Goal: Transaction & Acquisition: Purchase product/service

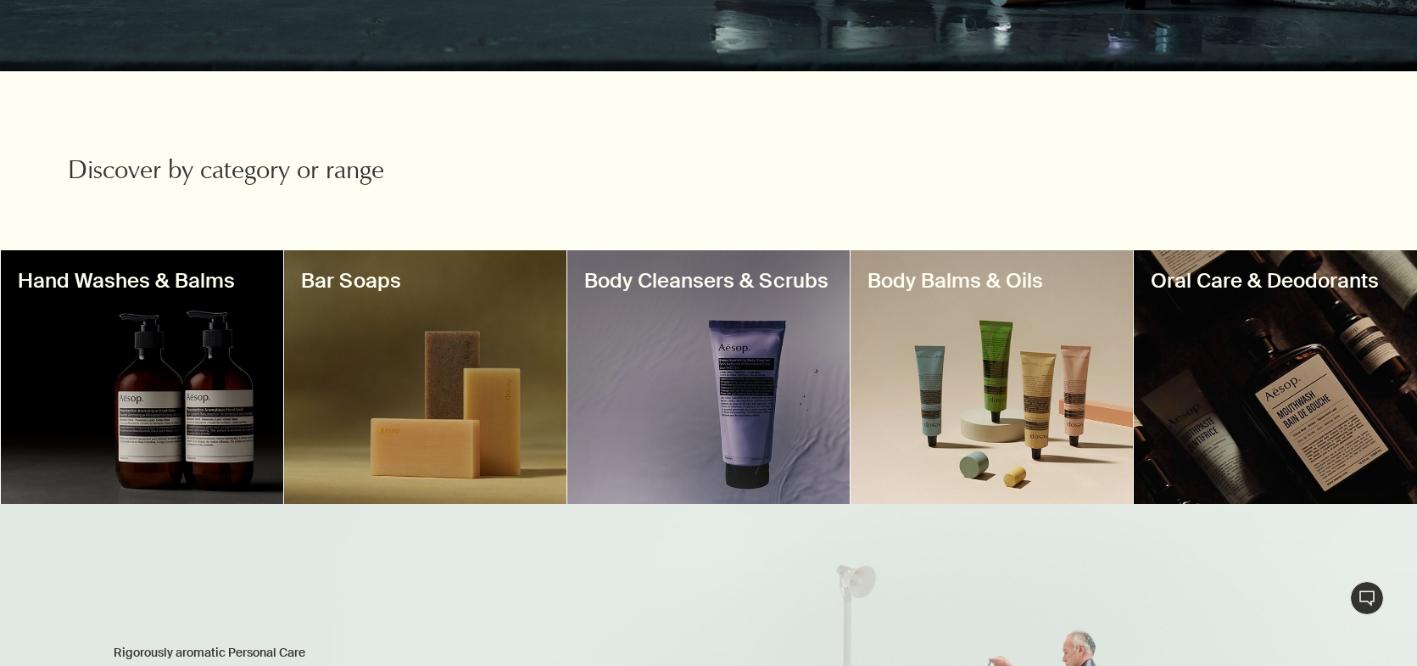
scroll to position [422, 0]
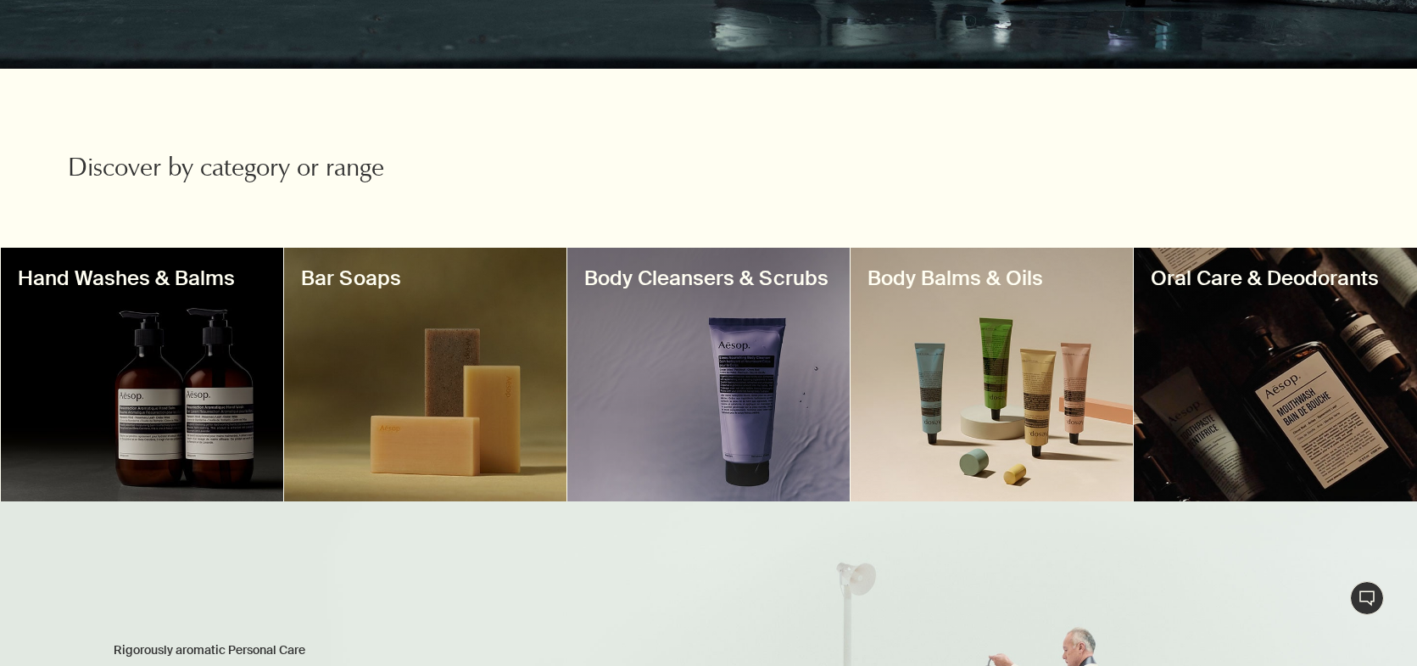
click at [154, 336] on div at bounding box center [142, 375] width 282 height 254
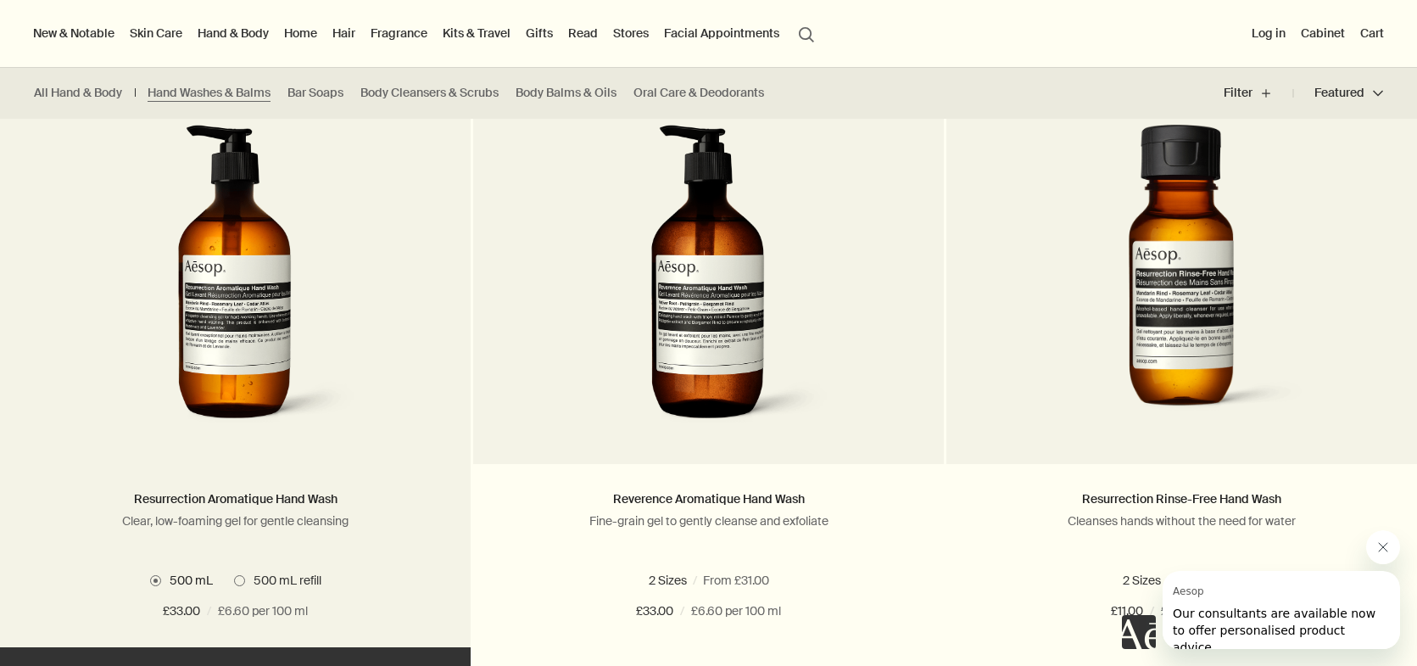
click at [237, 576] on span at bounding box center [239, 580] width 11 height 11
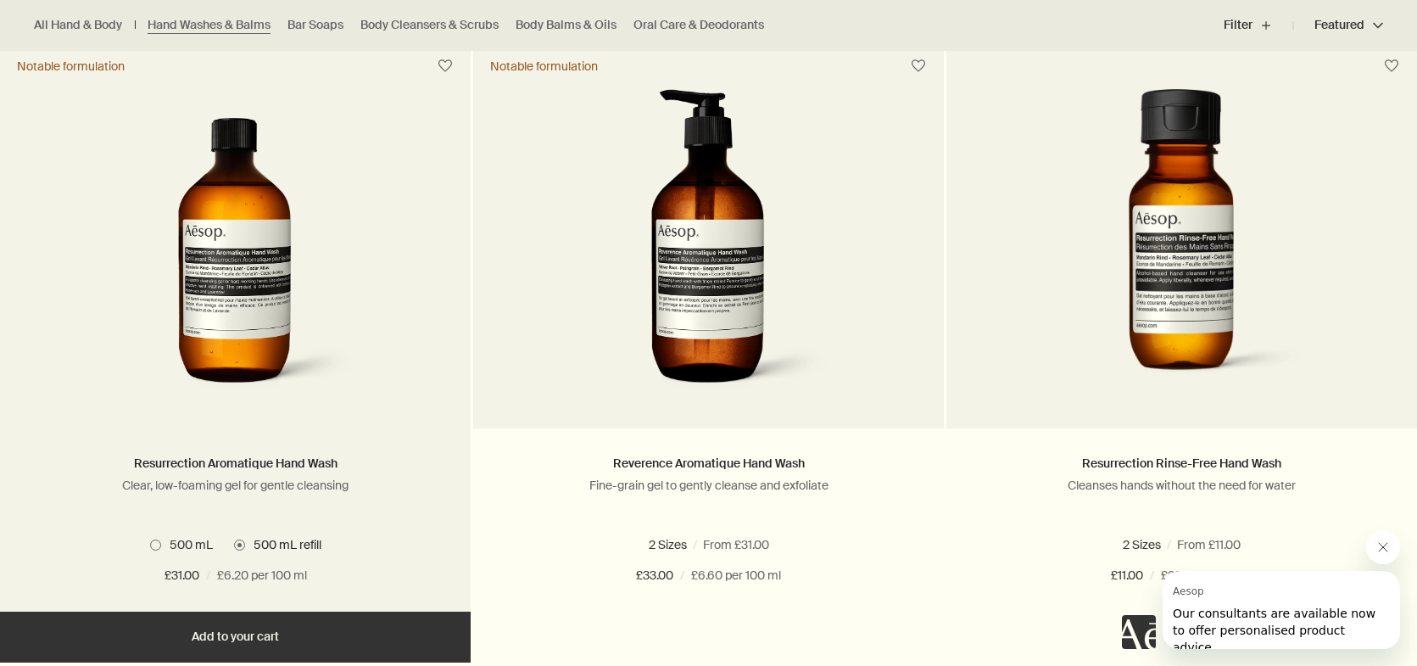
scroll to position [1118, 0]
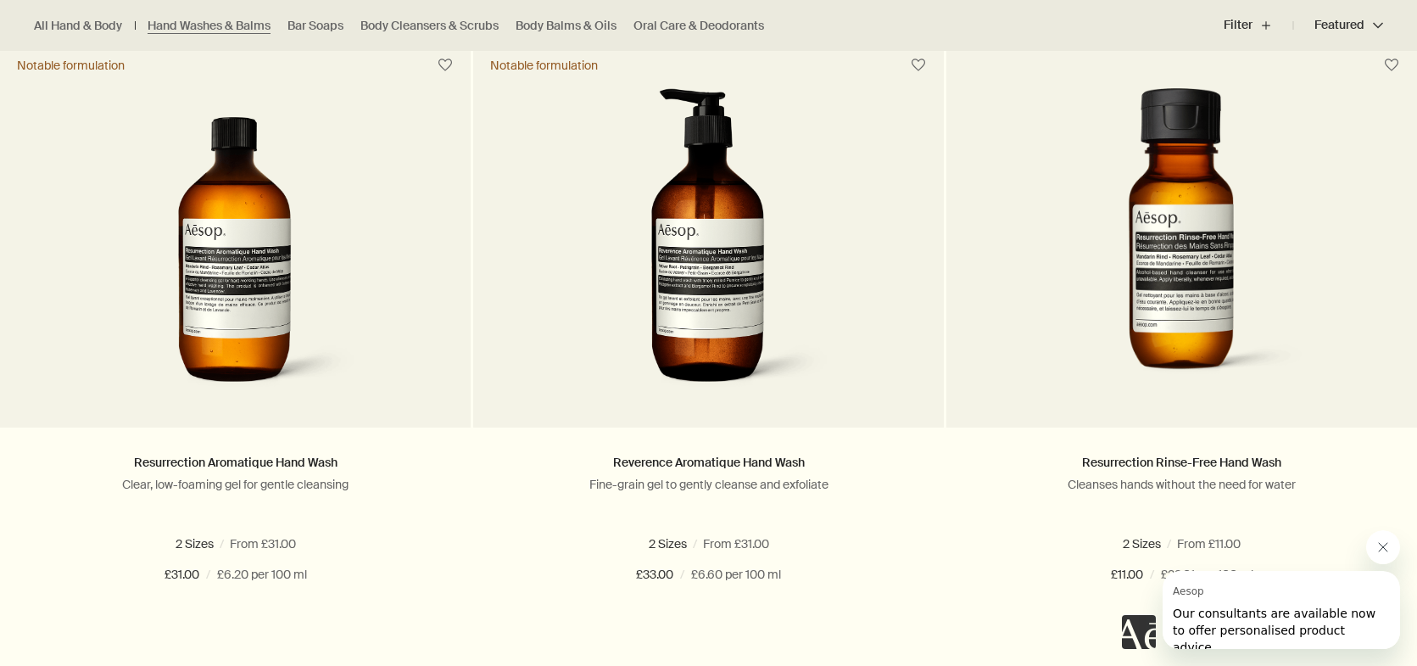
click at [1389, 552] on icon "Close message from Aesop" at bounding box center [1383, 547] width 14 height 14
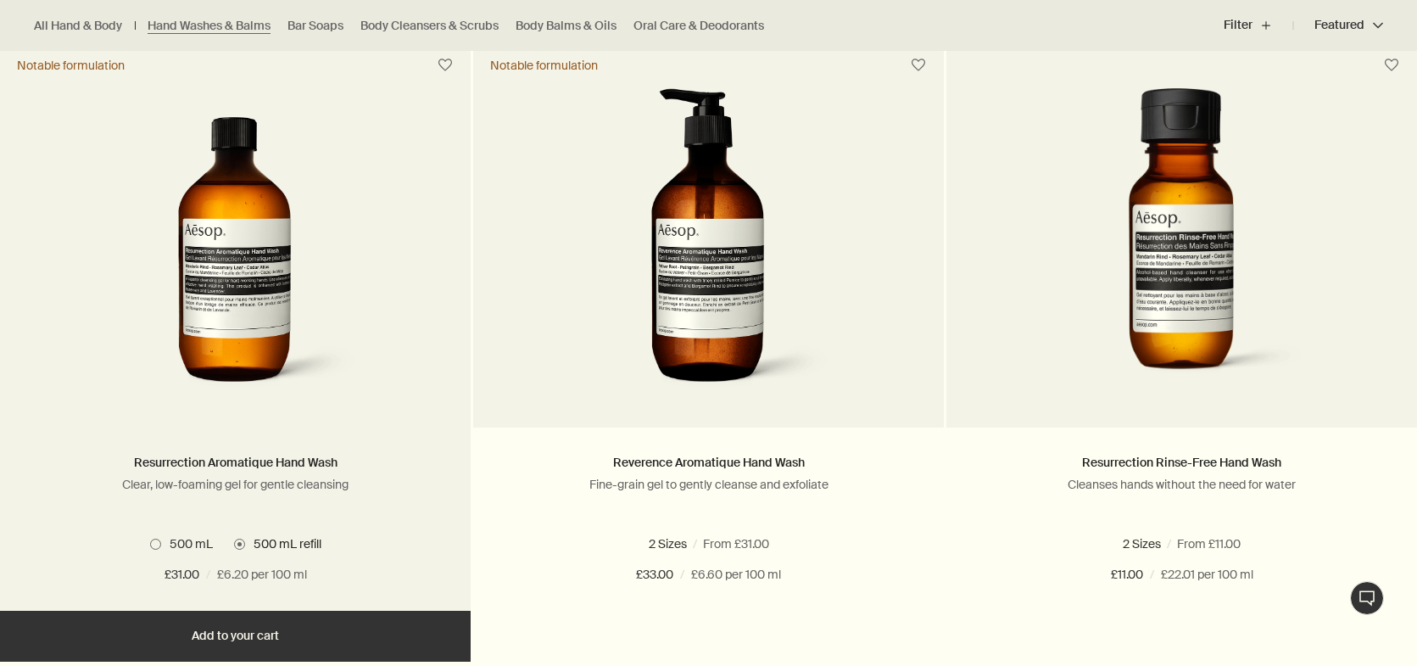
click at [251, 625] on button "Add Add to your cart" at bounding box center [235, 636] width 471 height 51
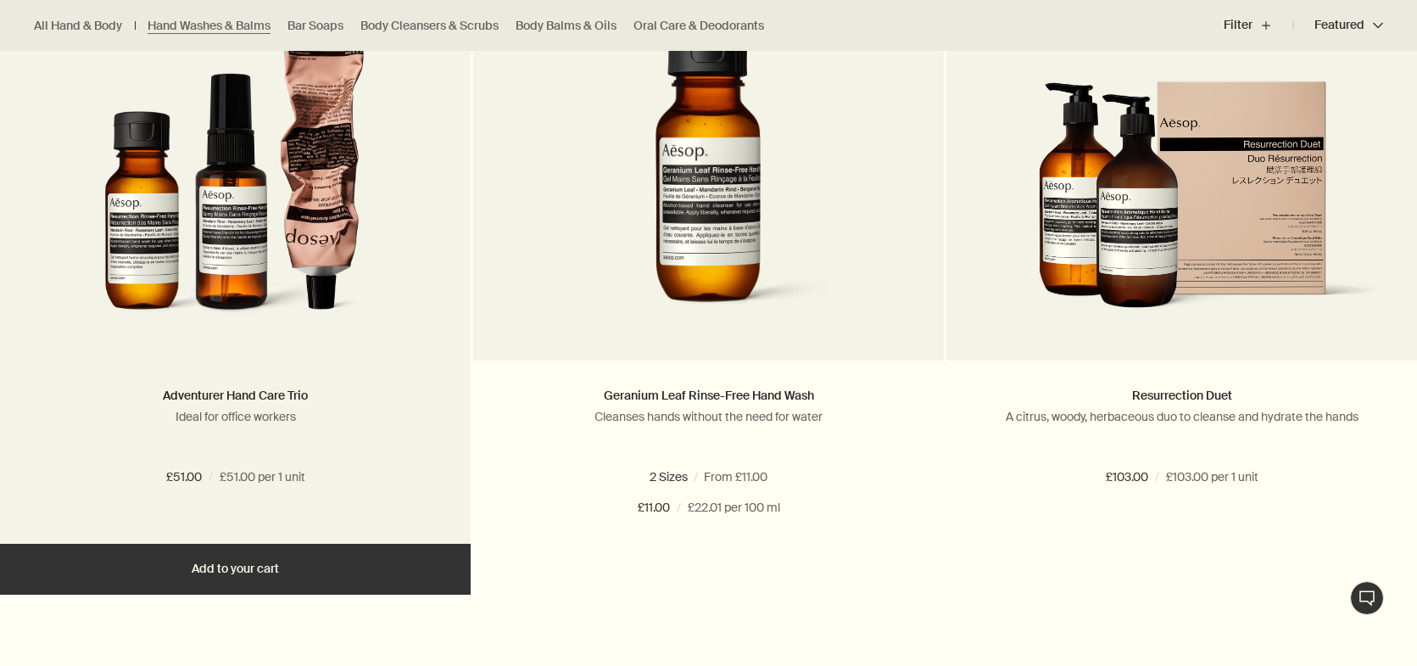
scroll to position [3020, 0]
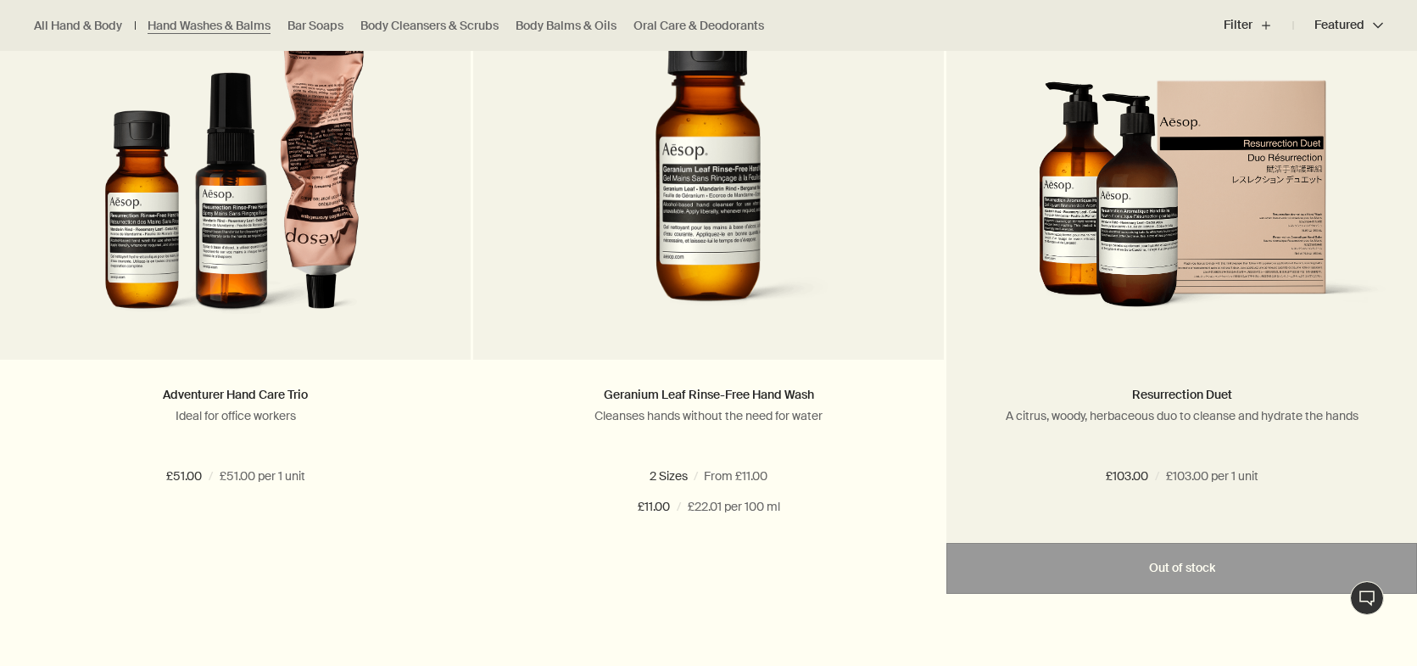
click at [1083, 259] on img at bounding box center [1182, 207] width 420 height 255
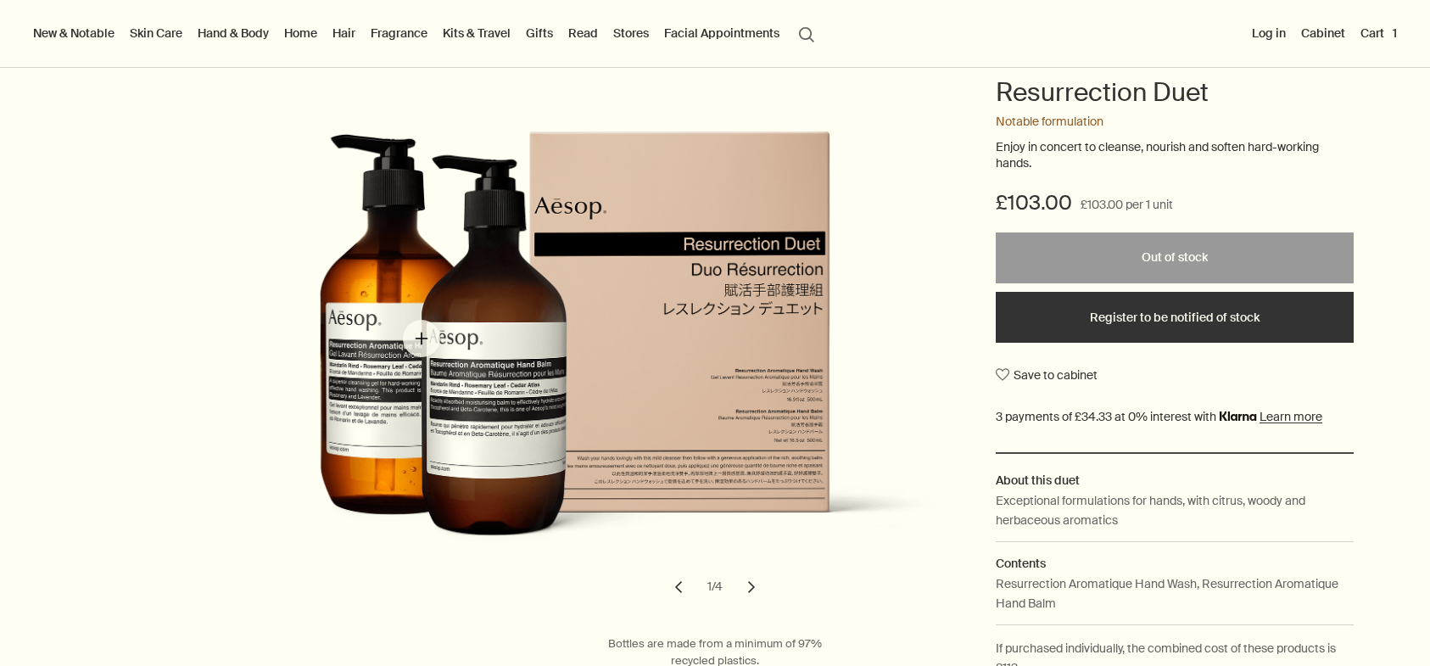
scroll to position [171, 0]
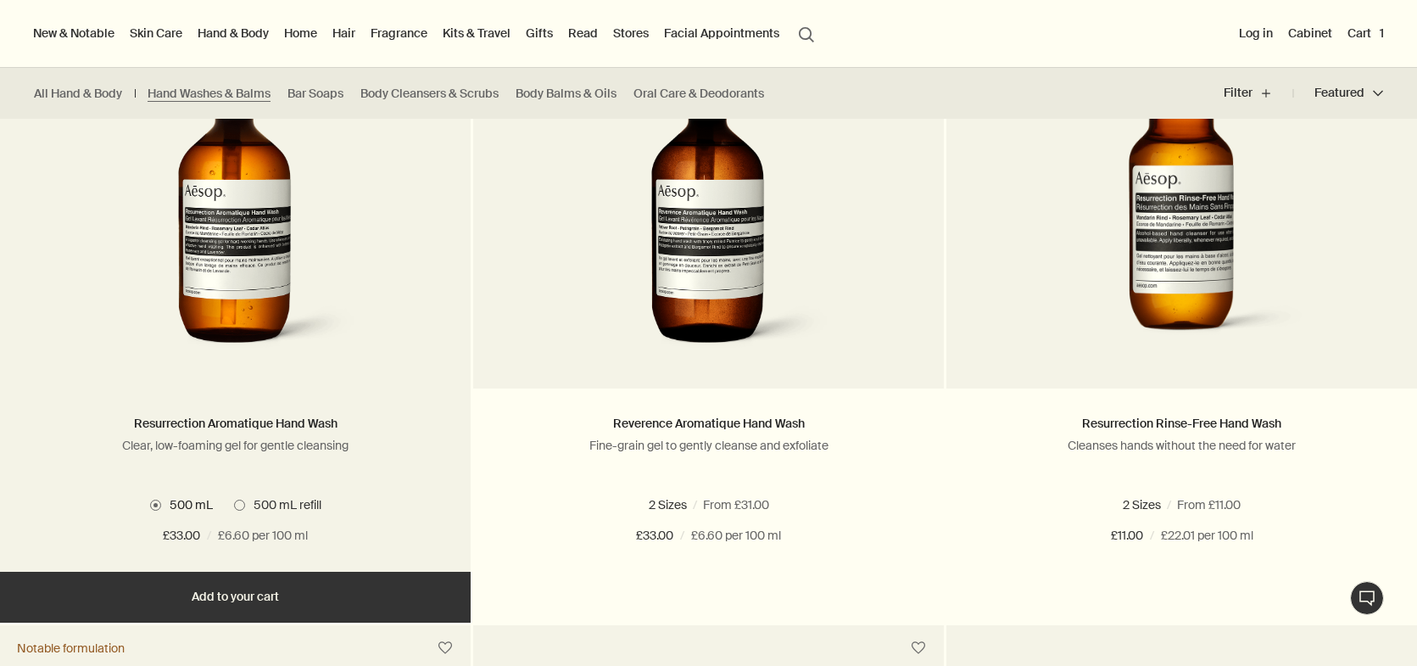
scroll to position [1156, 0]
click at [237, 501] on span at bounding box center [239, 505] width 11 height 11
click at [262, 598] on button "Add Add to your cart" at bounding box center [235, 597] width 471 height 51
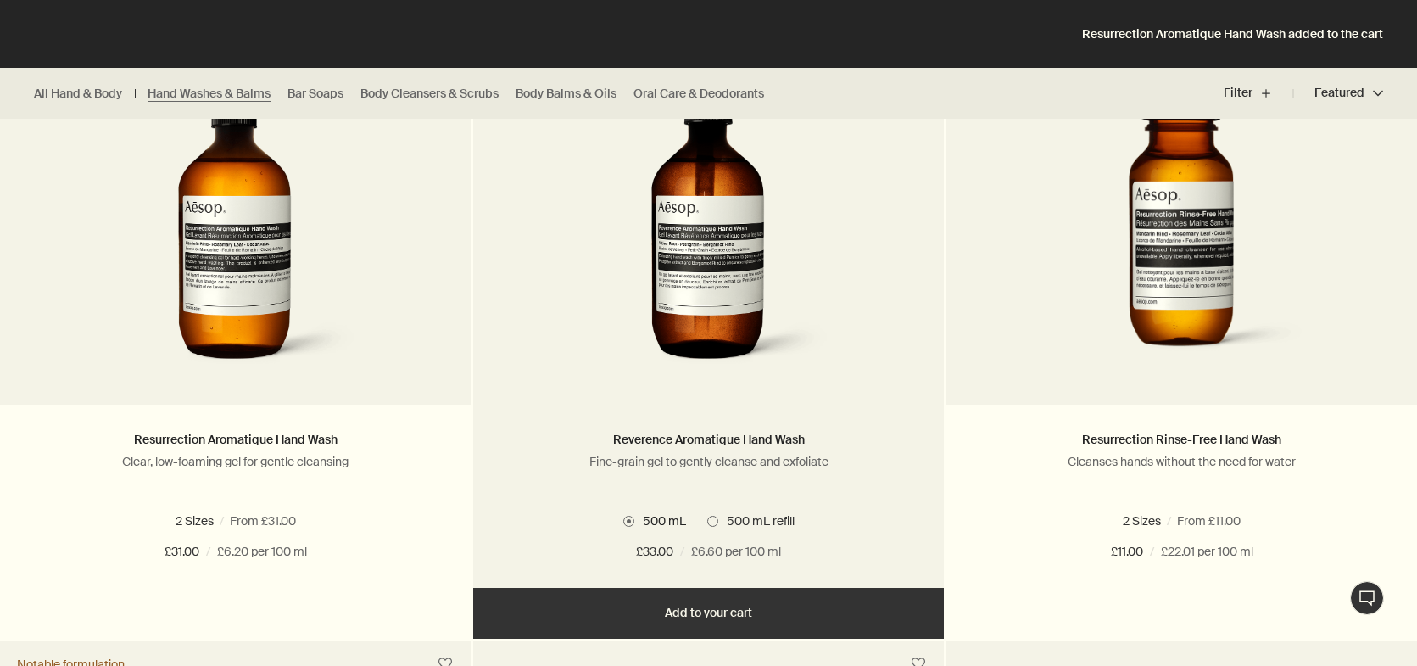
scroll to position [1129, 0]
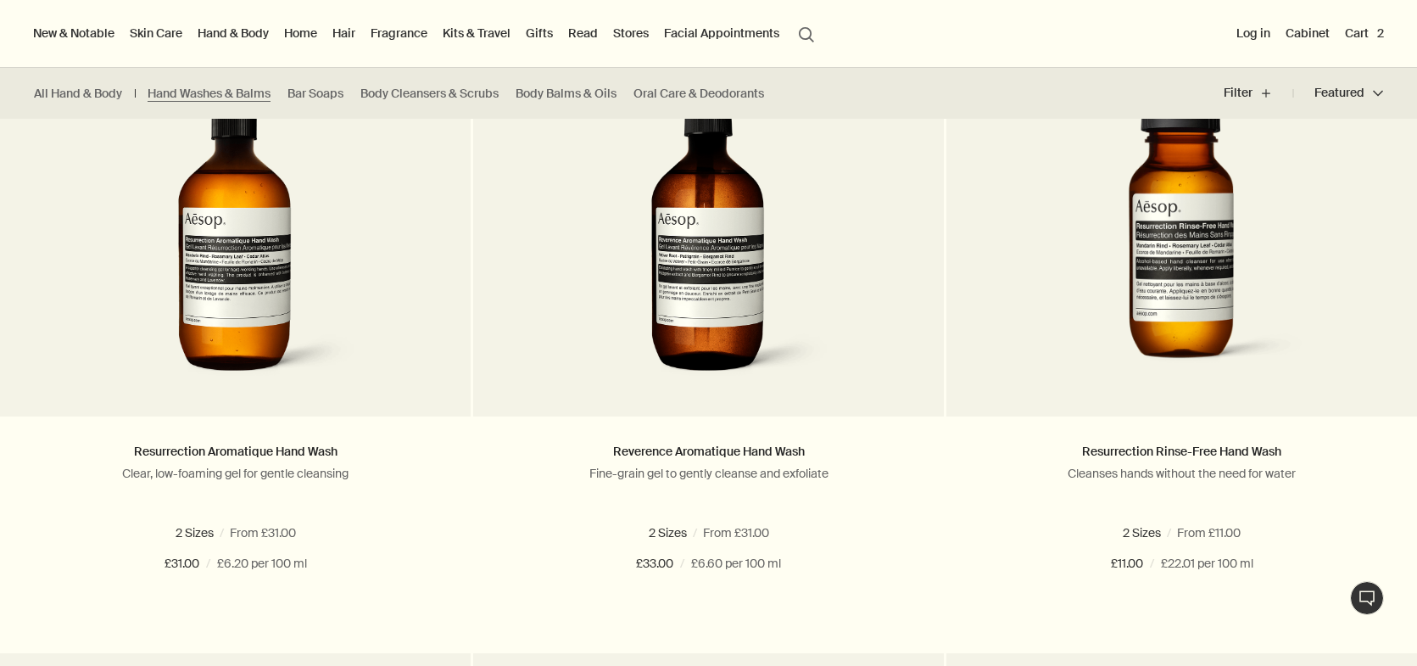
click at [1363, 35] on button "Cart 2" at bounding box center [1365, 33] width 46 height 22
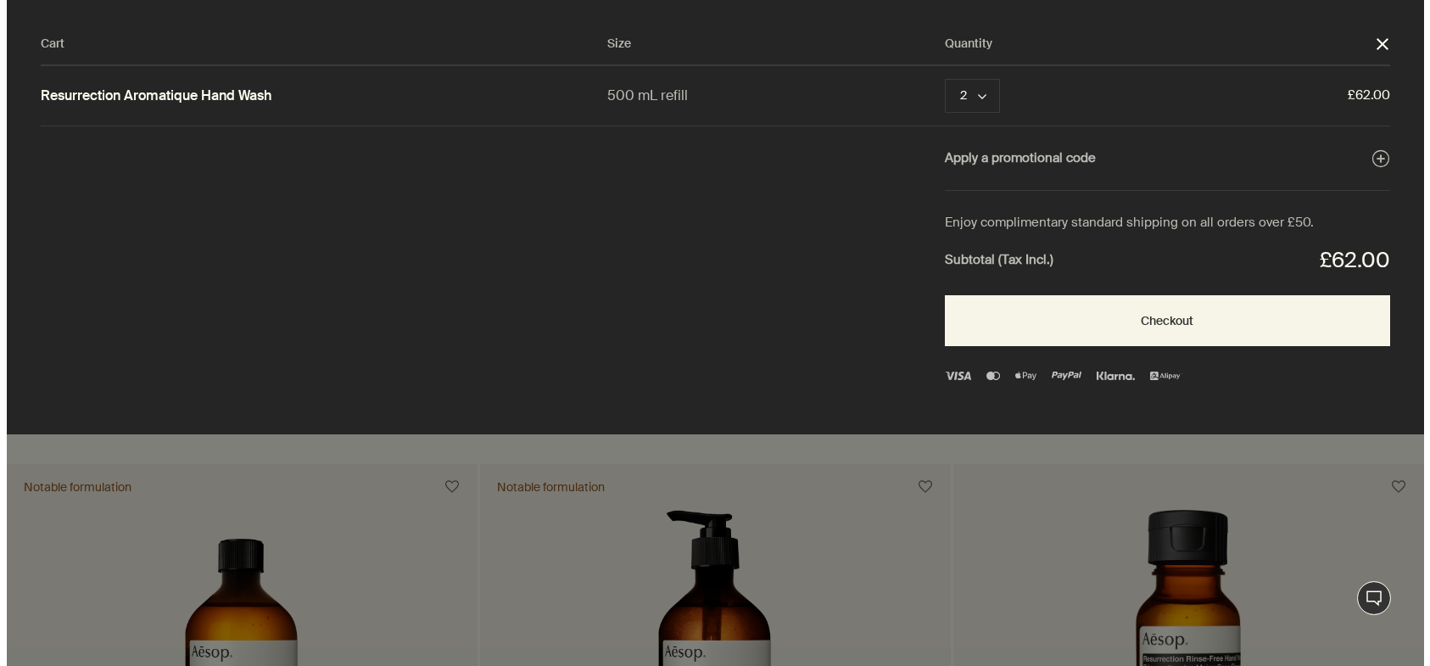
scroll to position [0, 0]
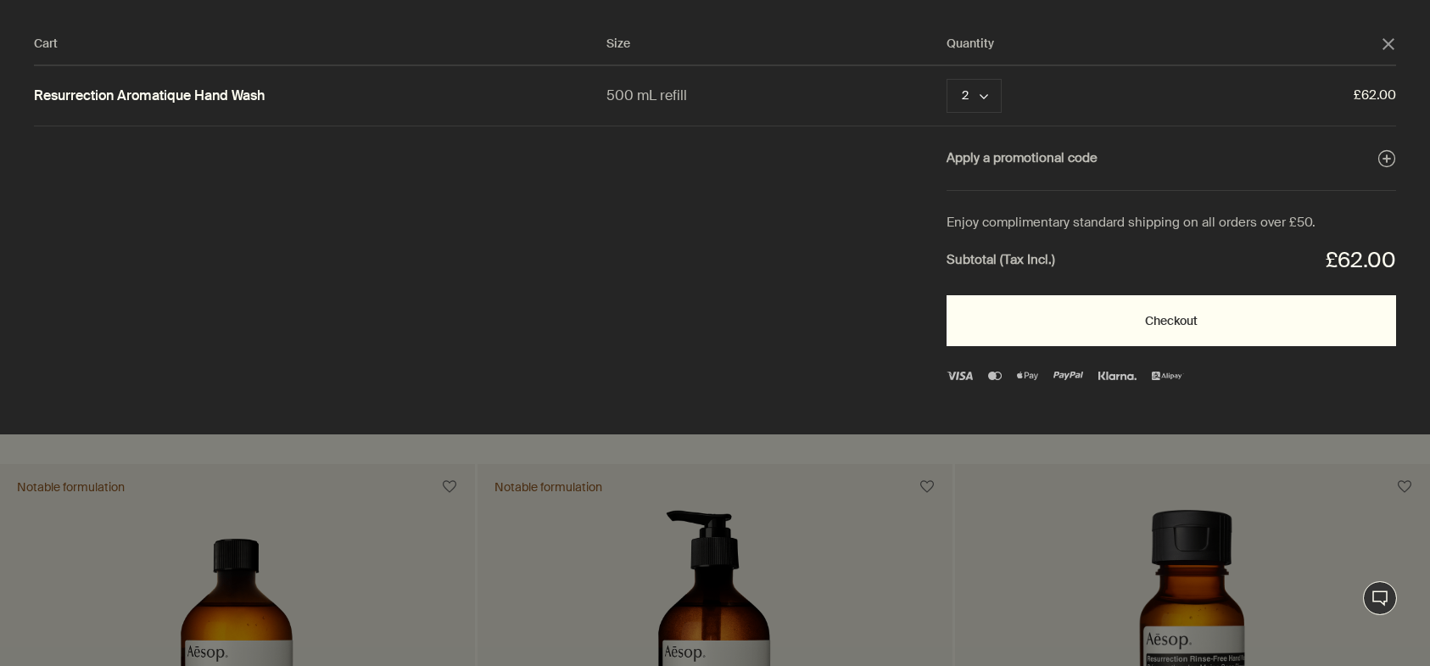
click at [1083, 322] on button "Checkout" at bounding box center [1170, 320] width 449 height 51
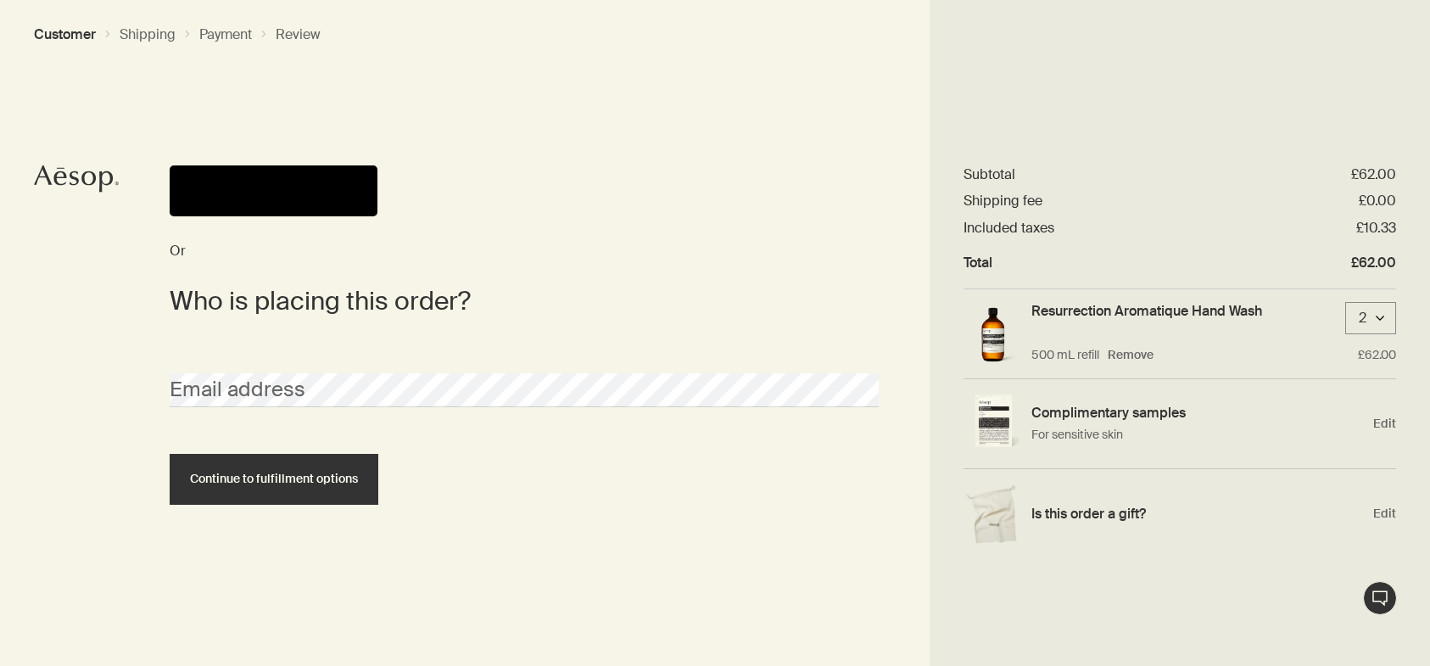
click at [283, 195] on button "Pay" at bounding box center [274, 190] width 208 height 51
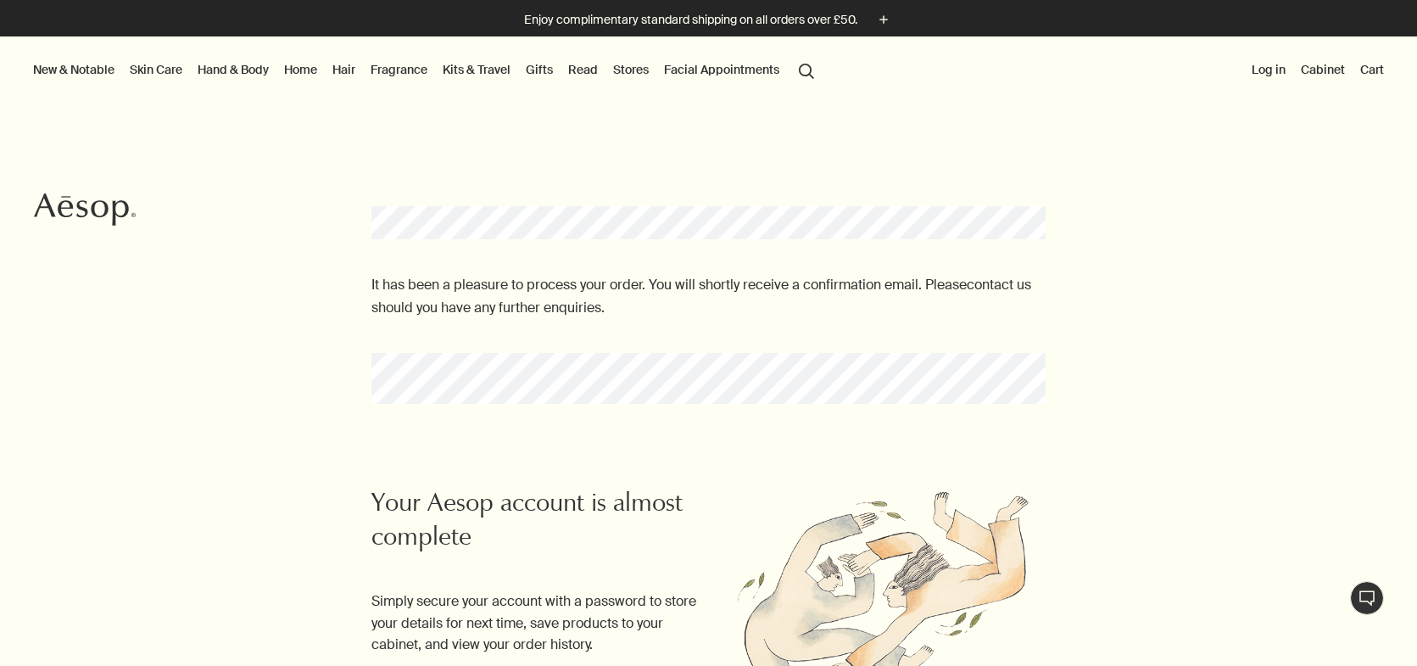
click at [105, 68] on button "New & Notable" at bounding box center [74, 70] width 88 height 22
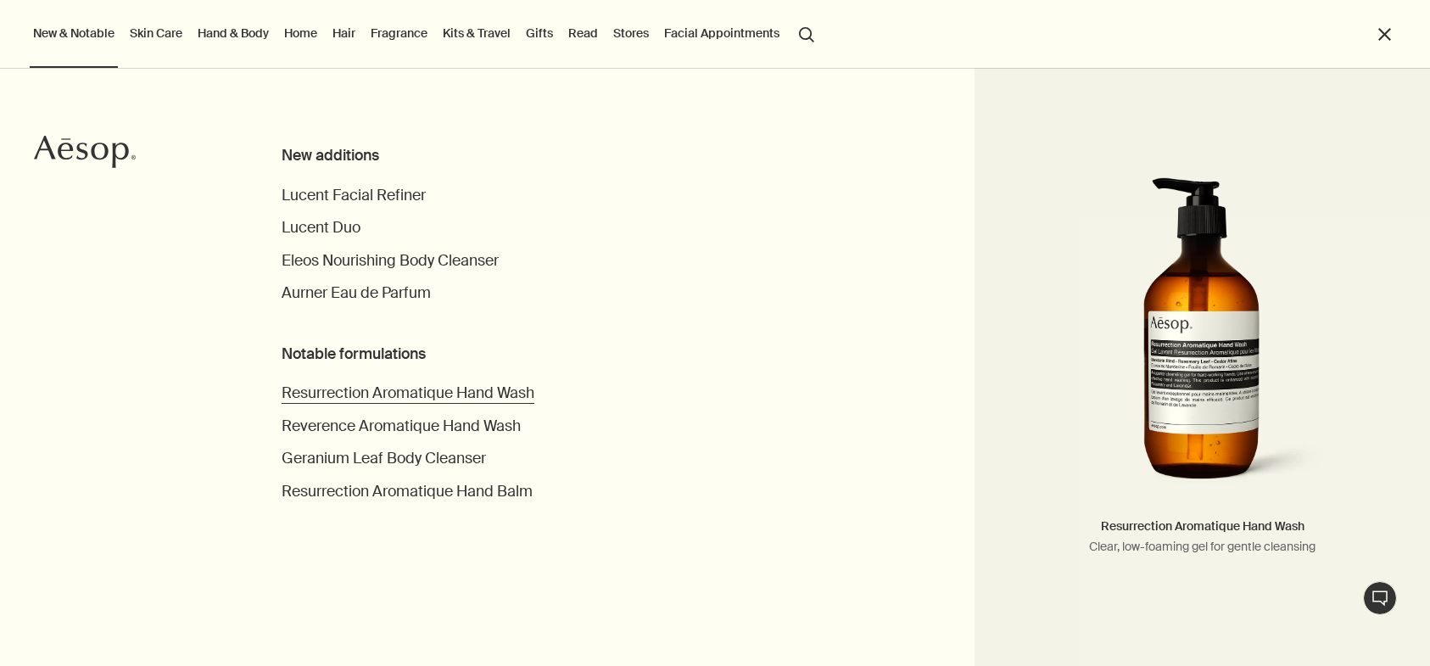
click at [464, 387] on span "Resurrection Aromatique Hand Wash" at bounding box center [408, 392] width 253 height 19
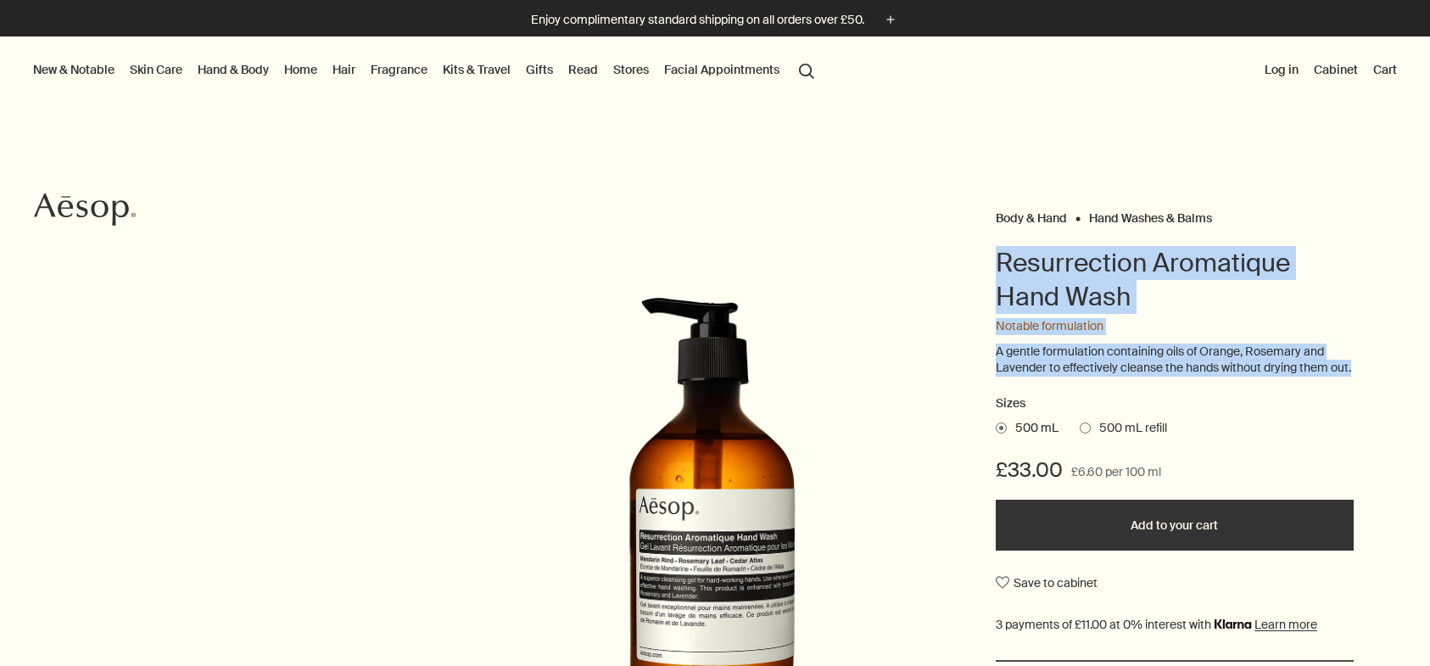
drag, startPoint x: 990, startPoint y: 265, endPoint x: 1035, endPoint y: 393, distance: 135.2
click at [1035, 393] on div "Resurrection Aromatique Hand Wash Notable formulation A gentle formulation cont…" at bounding box center [1175, 558] width 358 height 625
copy div "Resurrection Aromatique Hand Wash Notable formulation A gentle formulation cont…"
